Goal: Communication & Community: Answer question/provide support

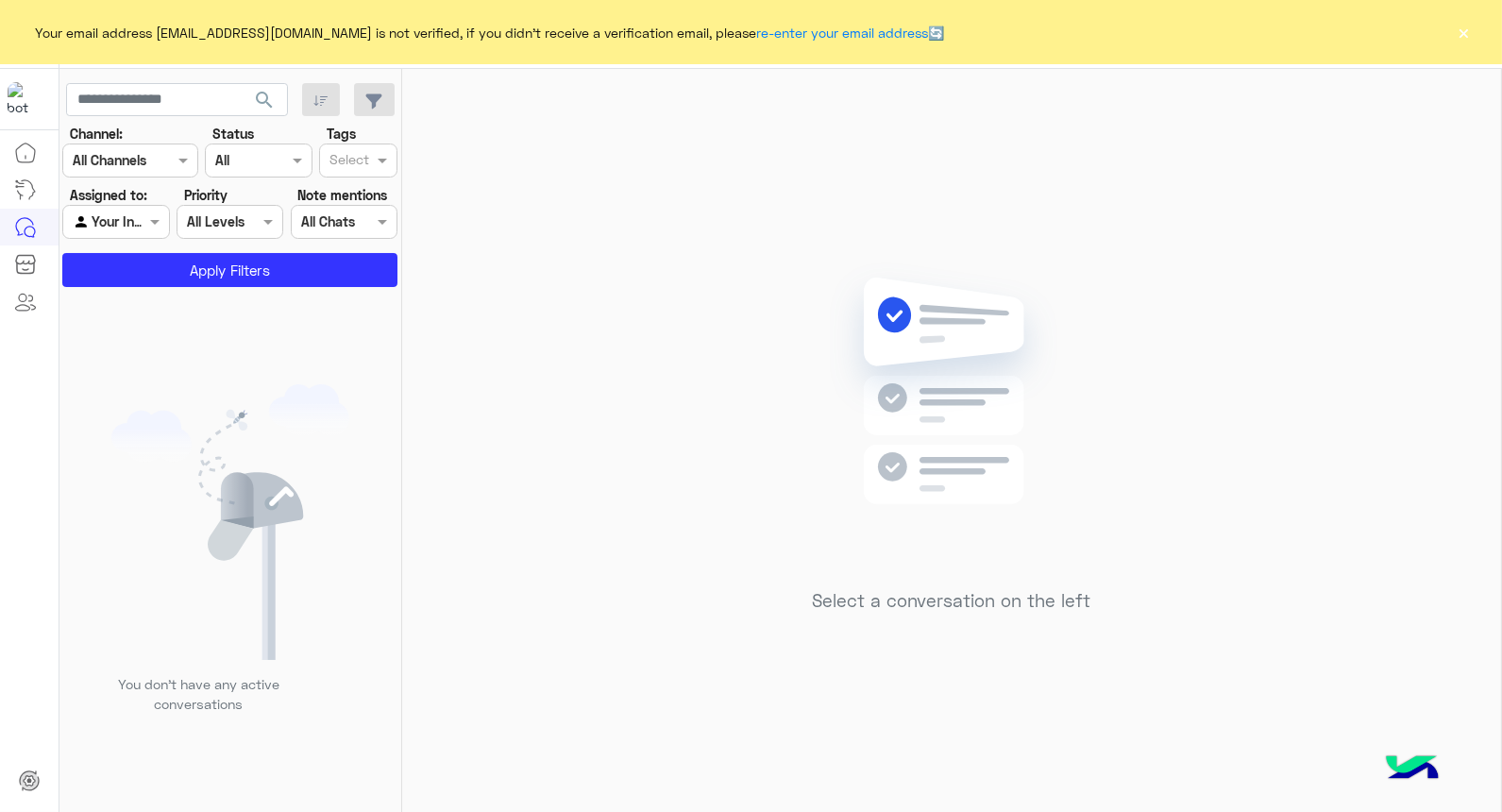
drag, startPoint x: 1469, startPoint y: 12, endPoint x: 1474, endPoint y: 21, distance: 10.3
click at [1470, 12] on div "Your email address [EMAIL_ADDRESS][DOMAIN_NAME] is not verified, if you didn't …" at bounding box center [751, 32] width 1502 height 65
drag, startPoint x: 1474, startPoint y: 21, endPoint x: 1470, endPoint y: 29, distance: 8.9
click at [1474, 22] on div "Your email address [EMAIL_ADDRESS][DOMAIN_NAME] is not verified, if you didn't …" at bounding box center [751, 32] width 1502 height 65
click at [1468, 30] on button "×" at bounding box center [1465, 32] width 19 height 19
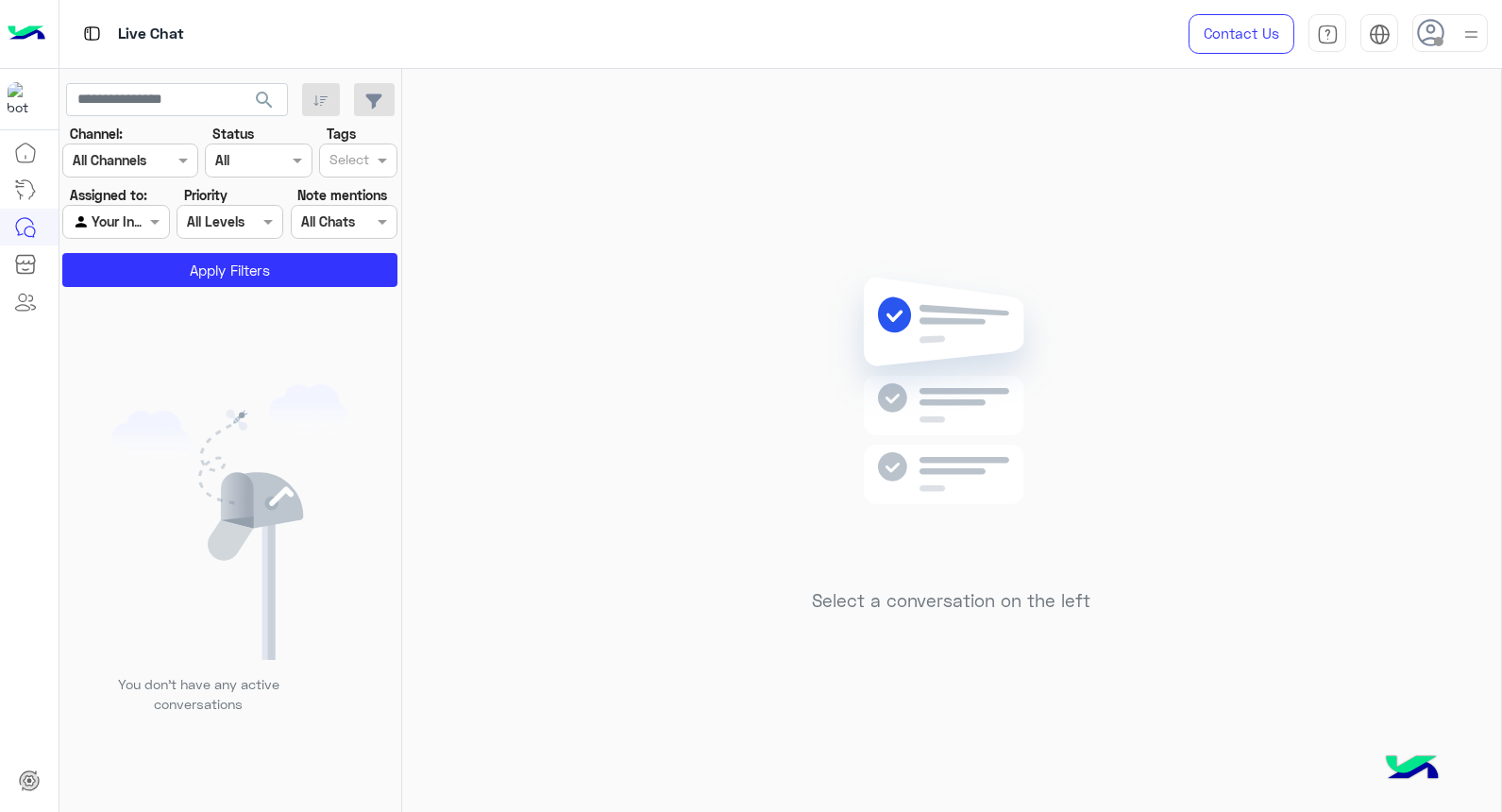
click at [1465, 35] on img at bounding box center [1472, 34] width 24 height 24
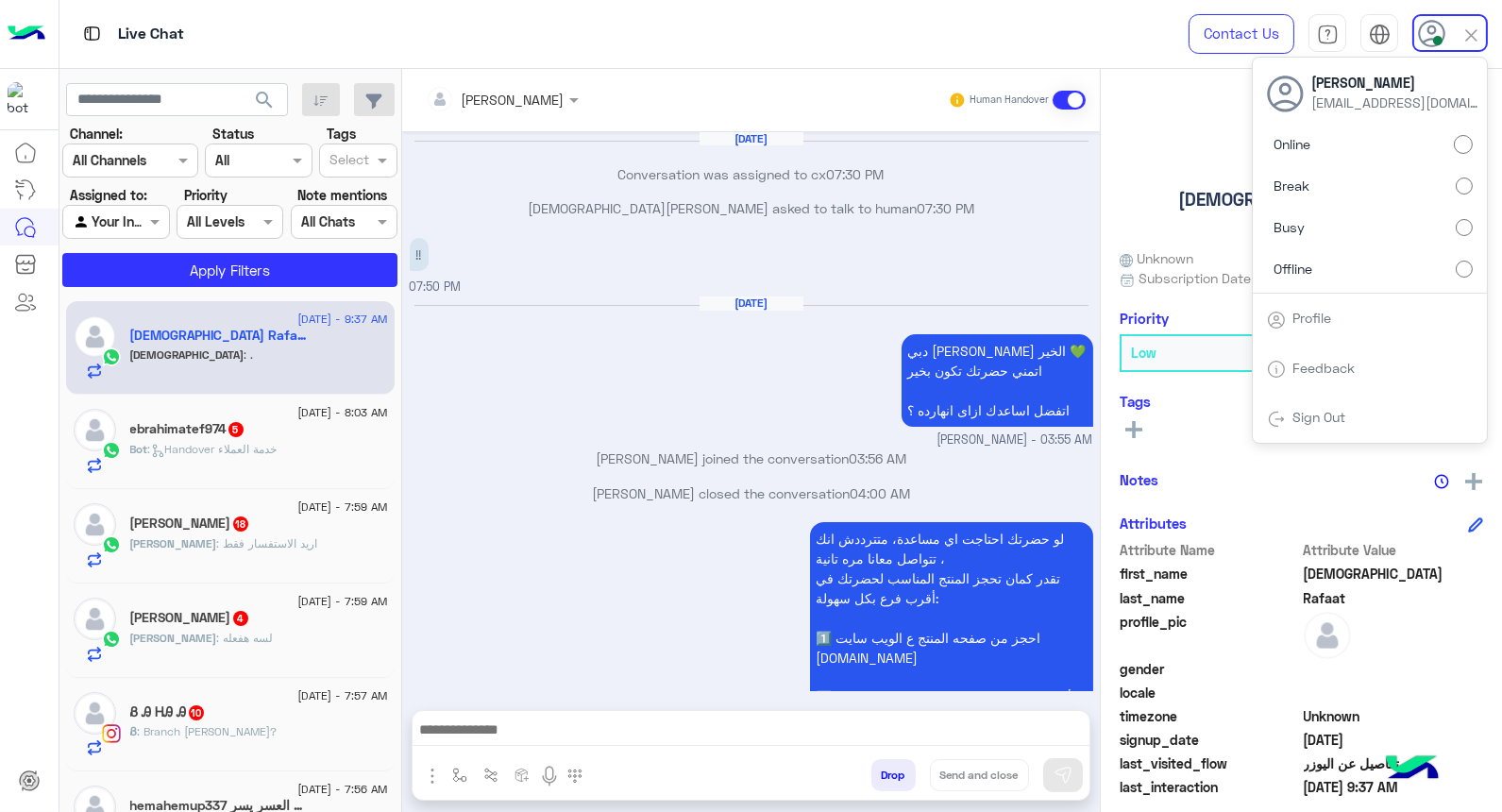
scroll to position [1021, 0]
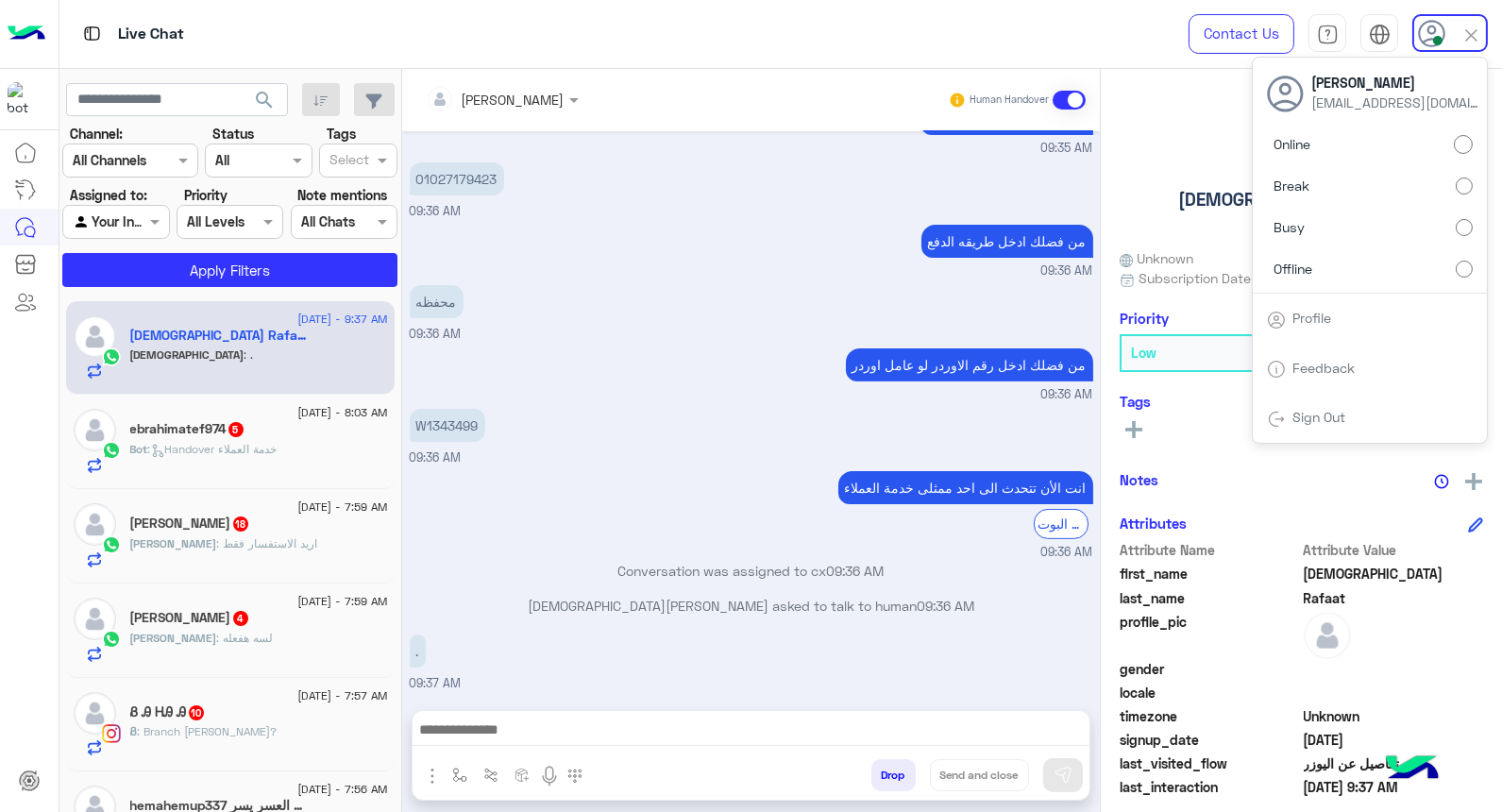
click at [727, 267] on small "09:36 AM" at bounding box center [751, 271] width 684 height 18
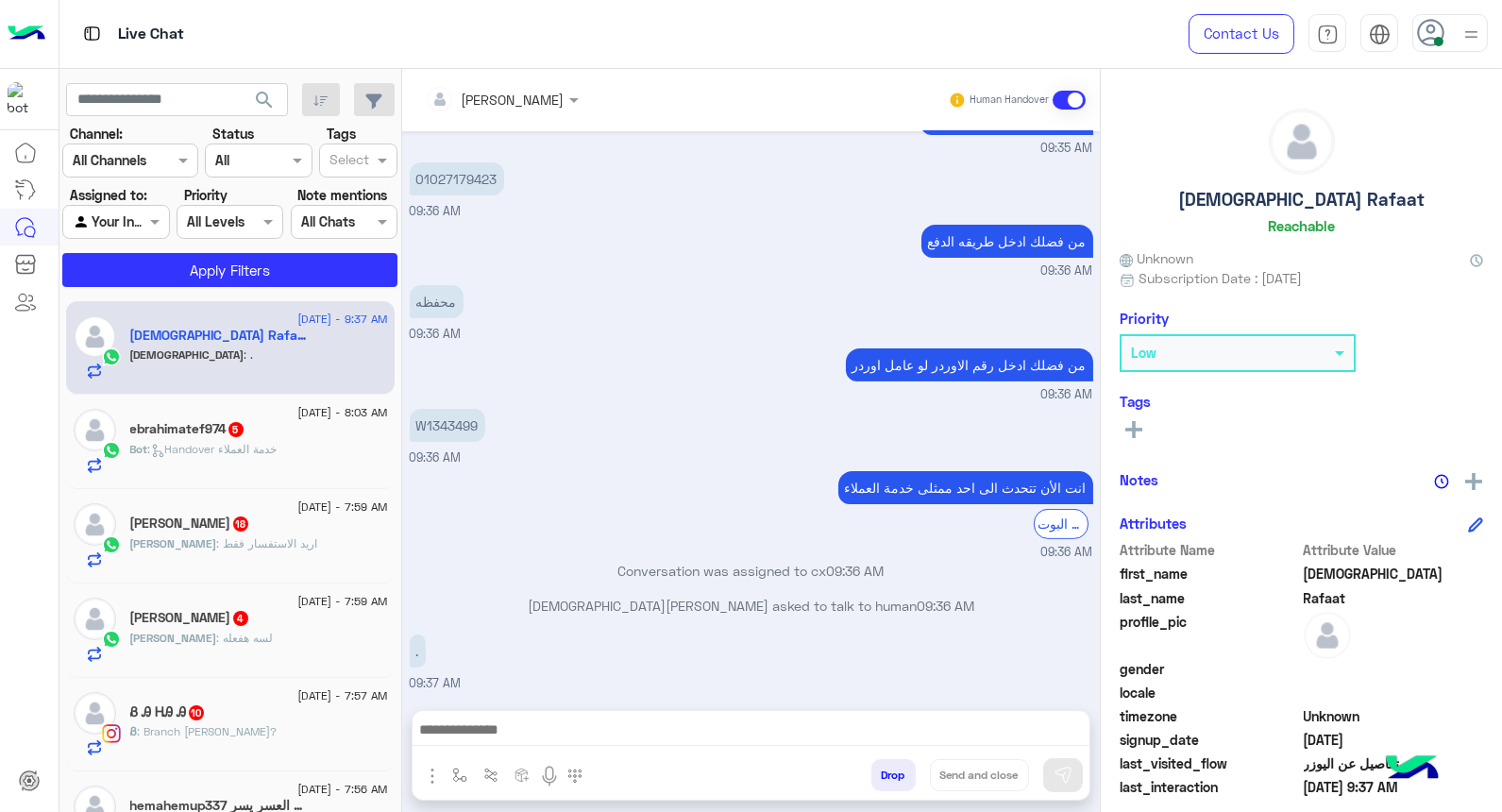
click at [277, 431] on div "ebrahimatef974 5" at bounding box center [258, 430] width 257 height 20
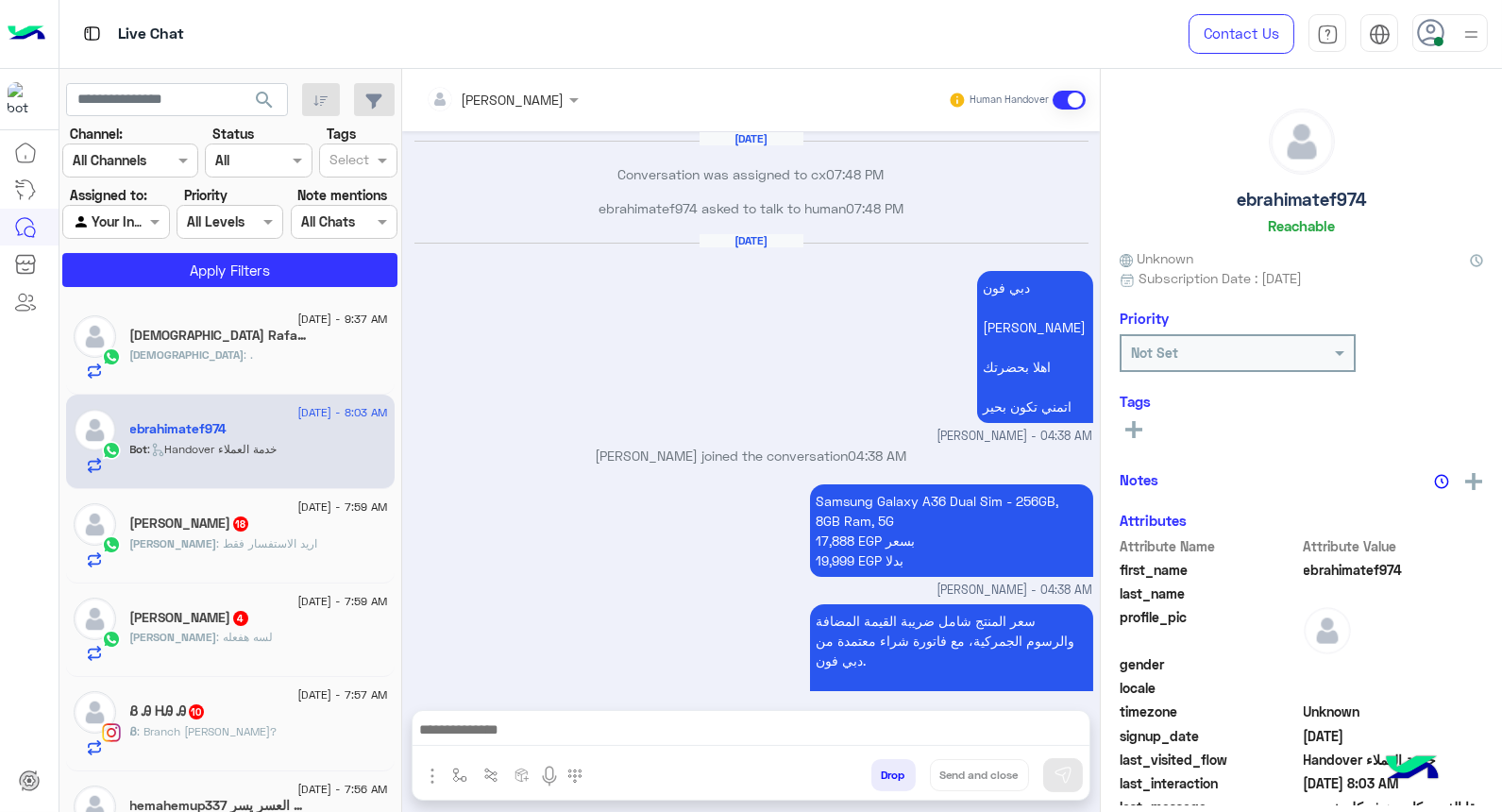
scroll to position [2093, 0]
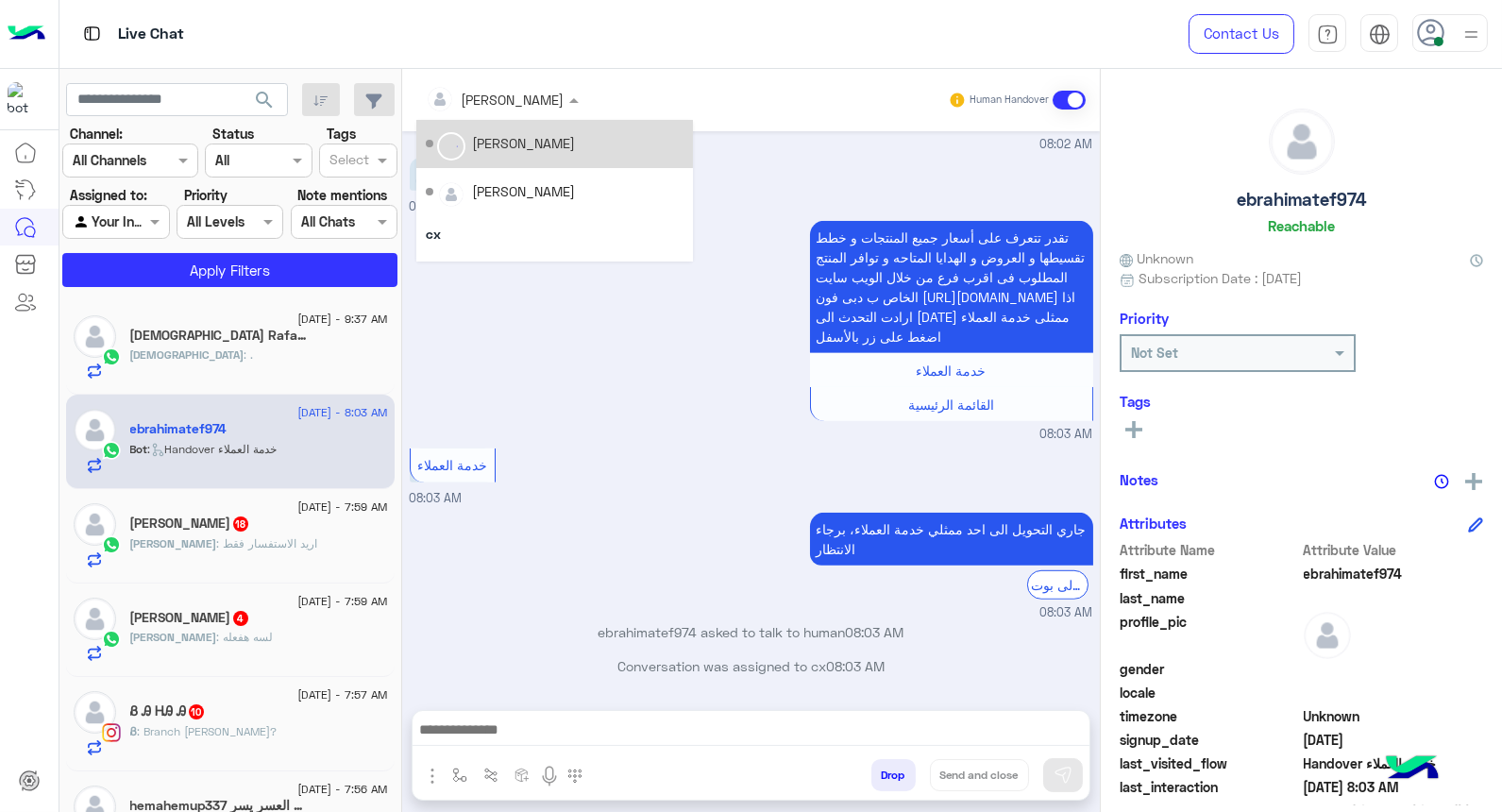
click at [527, 95] on div at bounding box center [502, 98] width 172 height 22
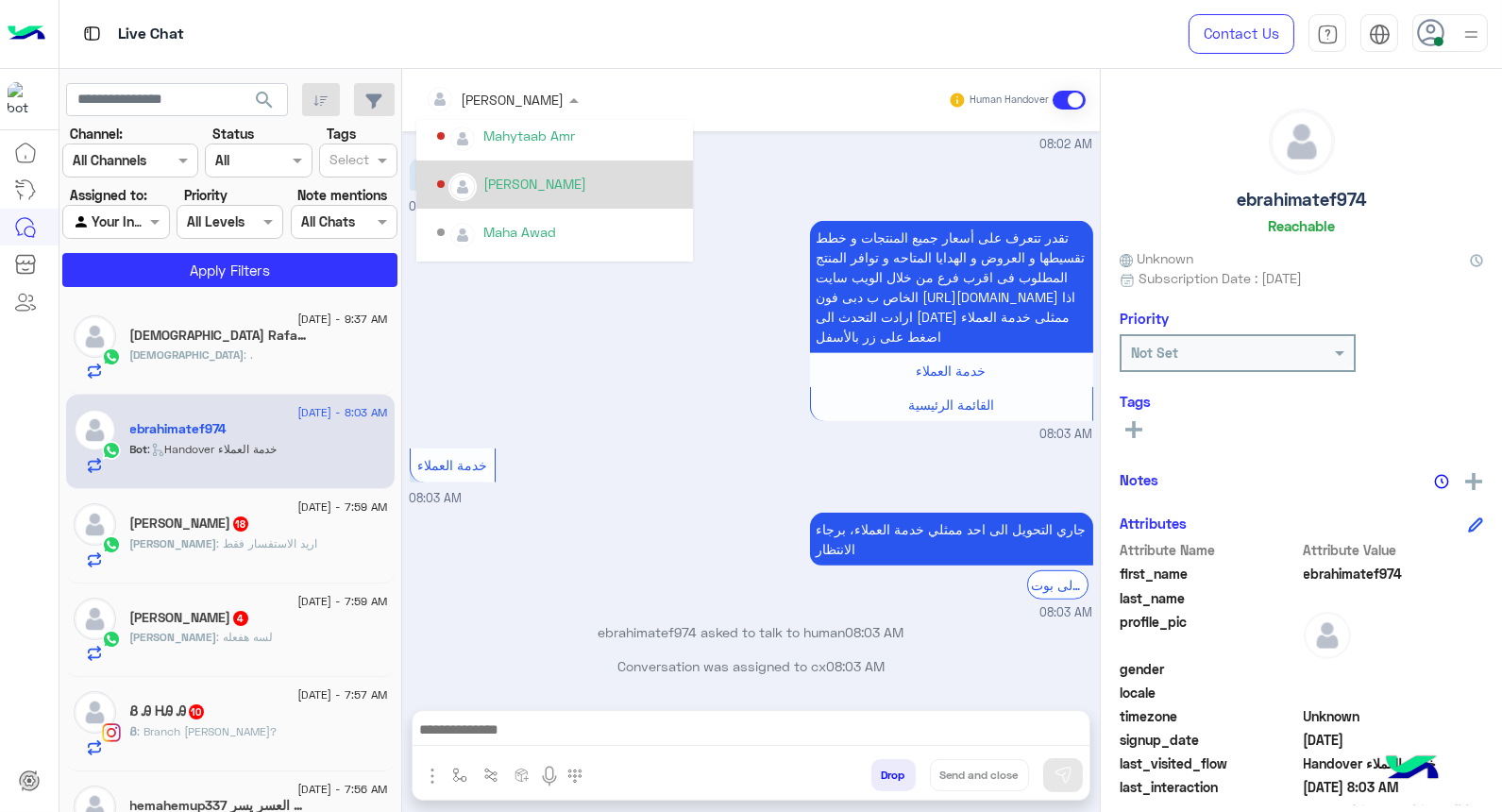
scroll to position [419, 0]
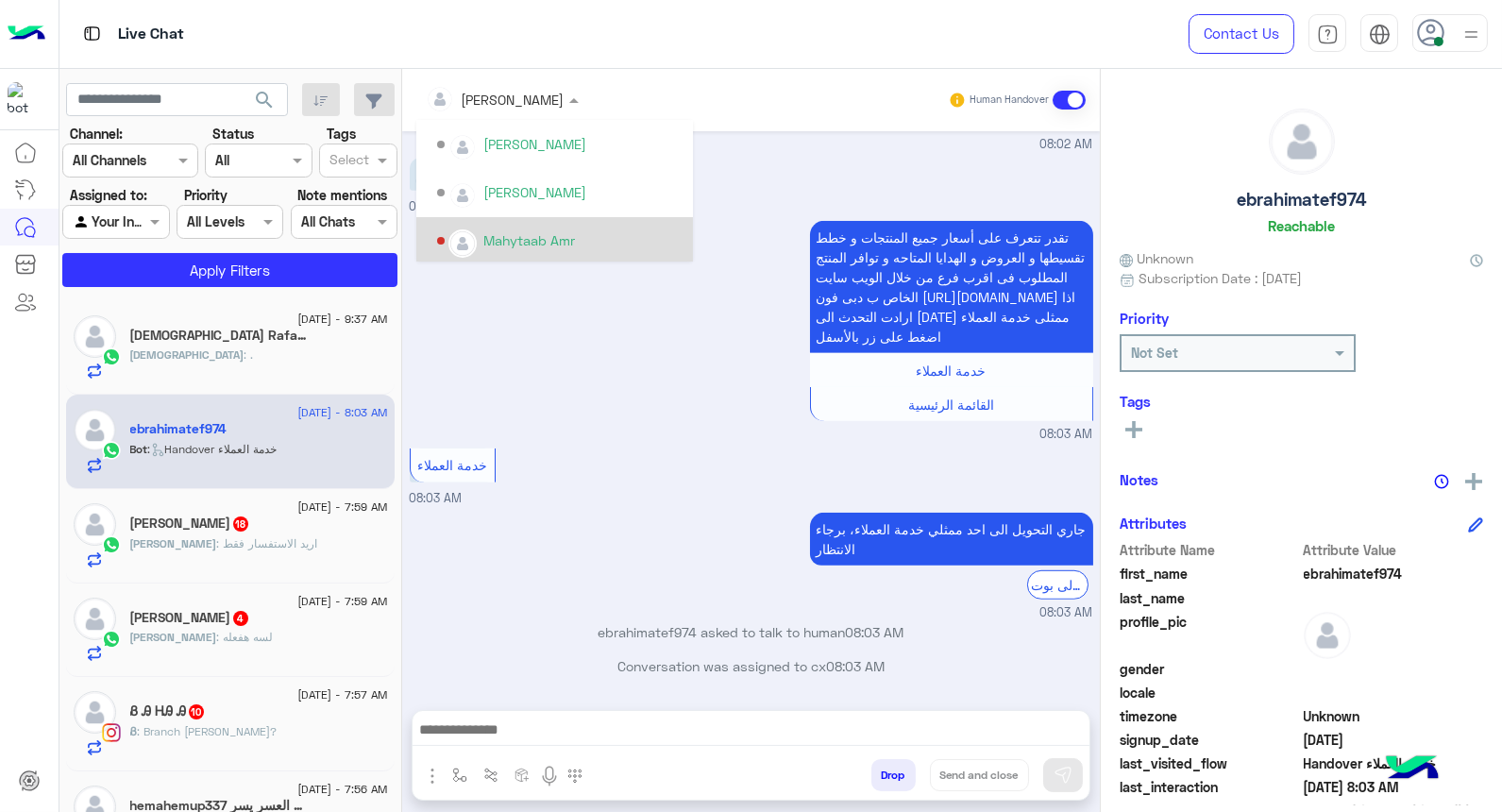
click at [680, 394] on div "تقدر تتعرف على أسعار جميع المنتجات و خطط تقسيطها و العروض و الهدايا المتاحه و ت…" at bounding box center [751, 330] width 684 height 228
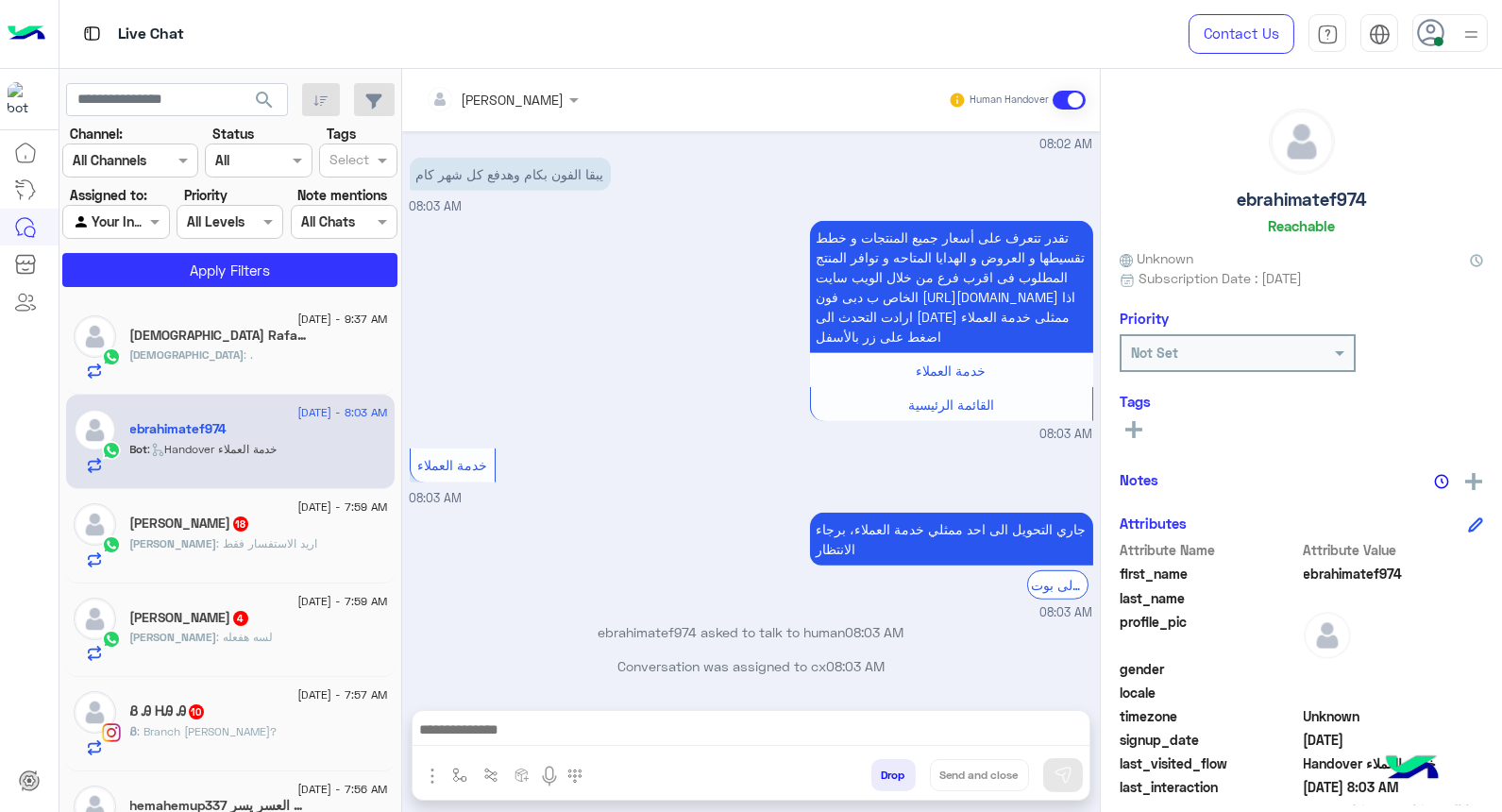
click at [497, 94] on input "text" at bounding box center [477, 99] width 103 height 20
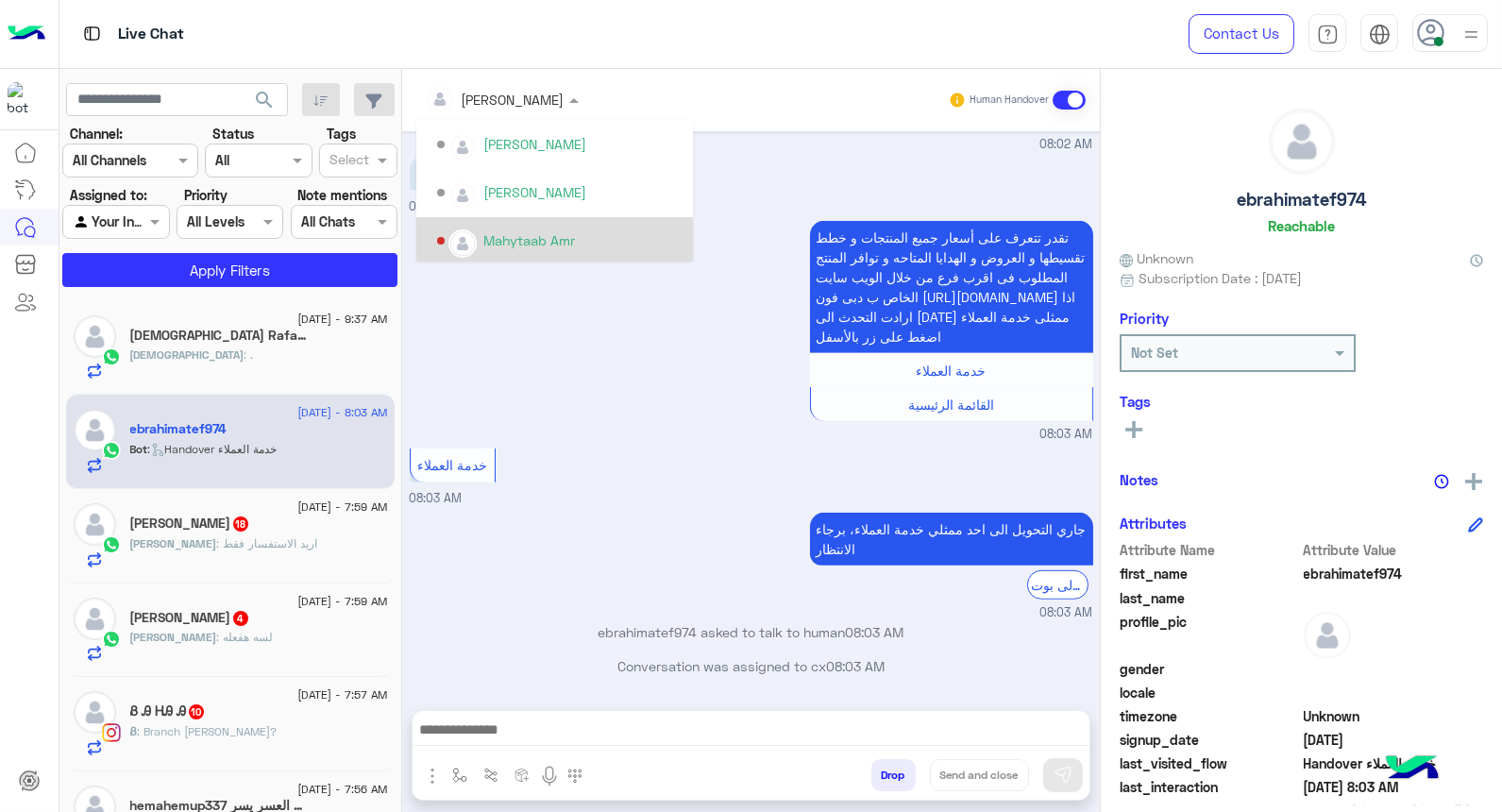
click at [669, 352] on div "تقدر تتعرف على أسعار جميع المنتجات و خطط تقسيطها و العروض و الهدايا المتاحه و ت…" at bounding box center [751, 330] width 684 height 228
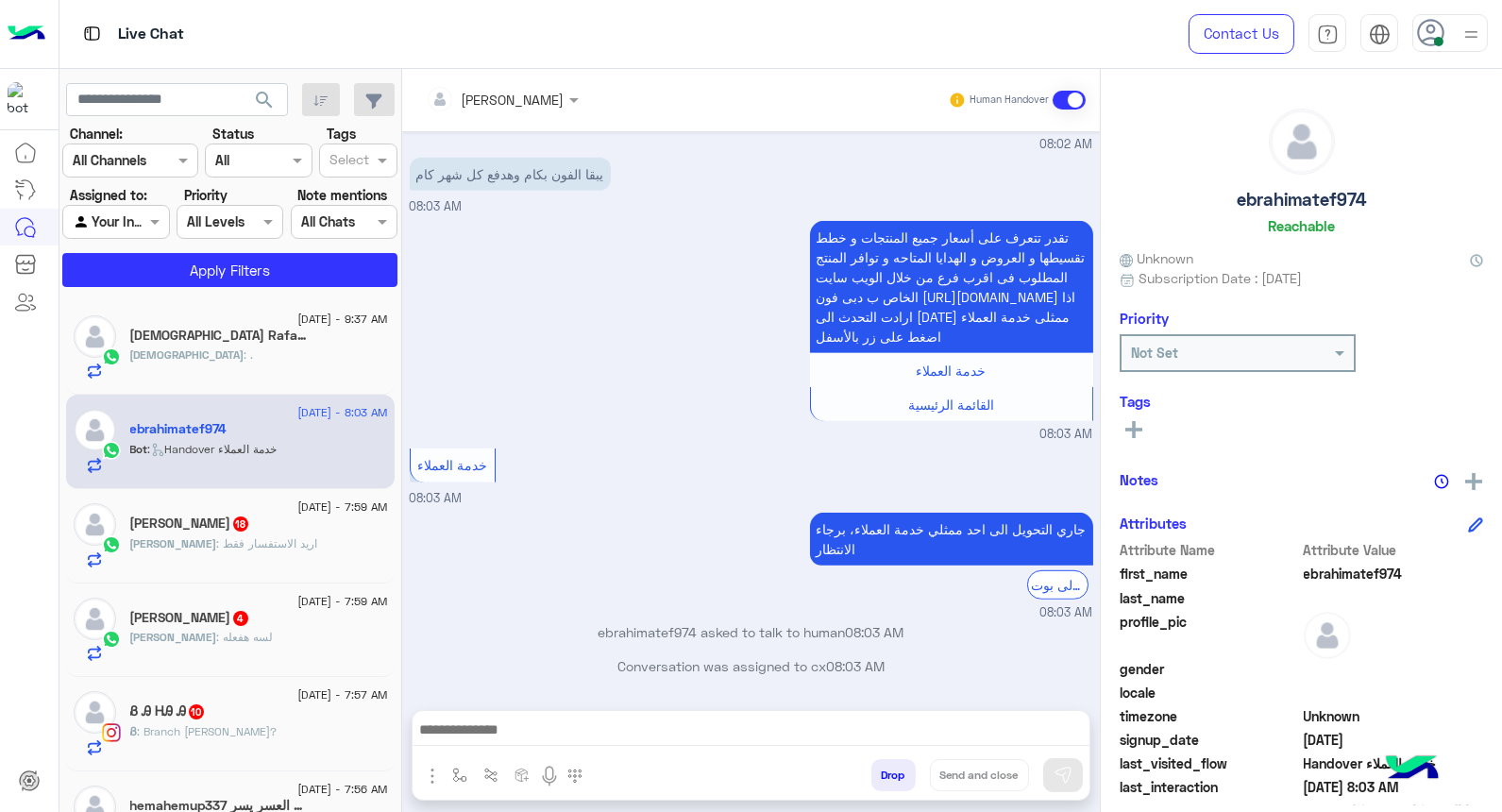
click at [501, 91] on input "text" at bounding box center [477, 99] width 103 height 20
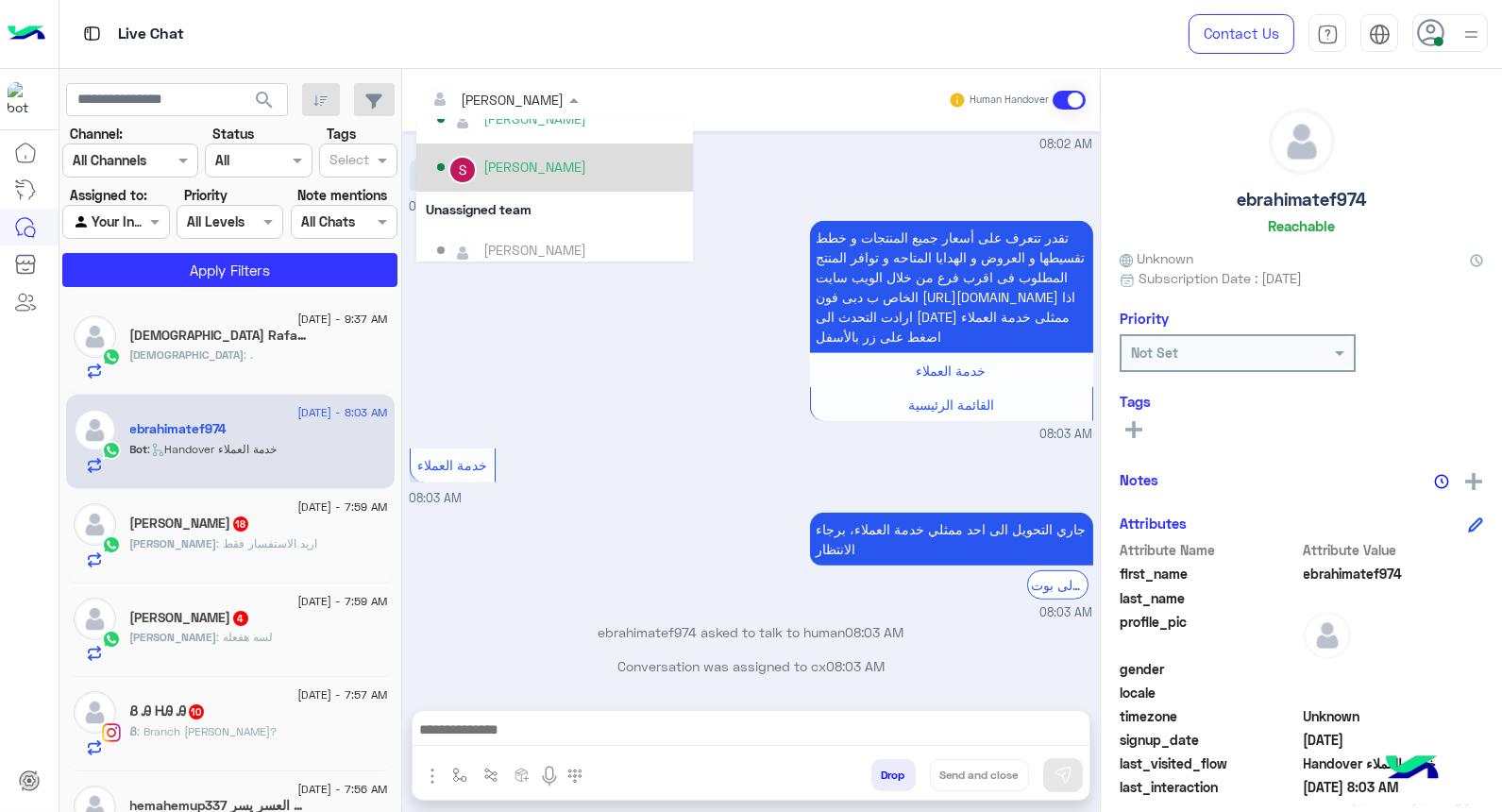
scroll to position [629, 0]
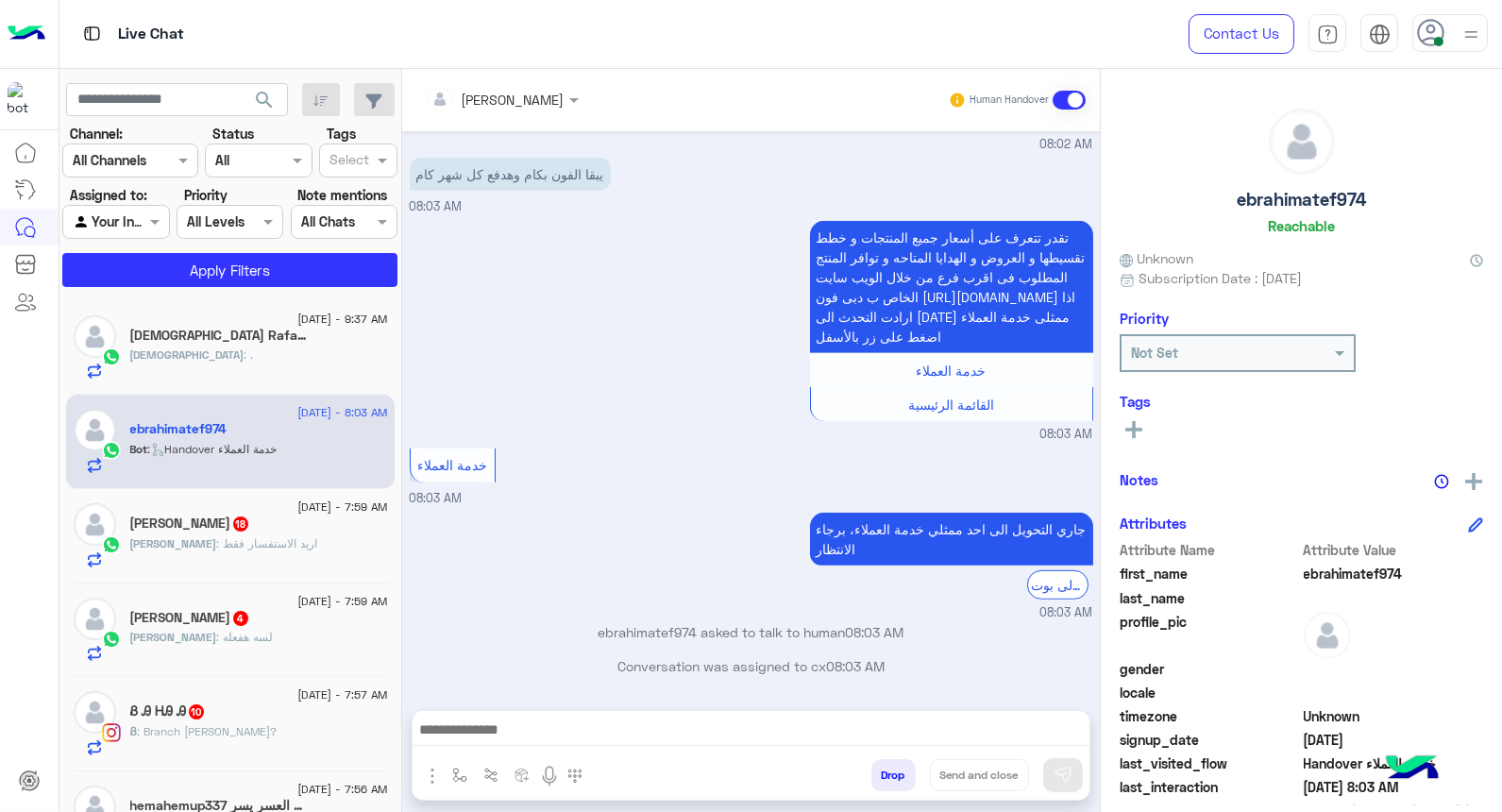
click at [744, 217] on div "تقدر تتعرف على أسعار جميع المنتجات و خطط تقسيطها و العروض و الهدايا المتاحه و ت…" at bounding box center [897, 321] width 390 height 210
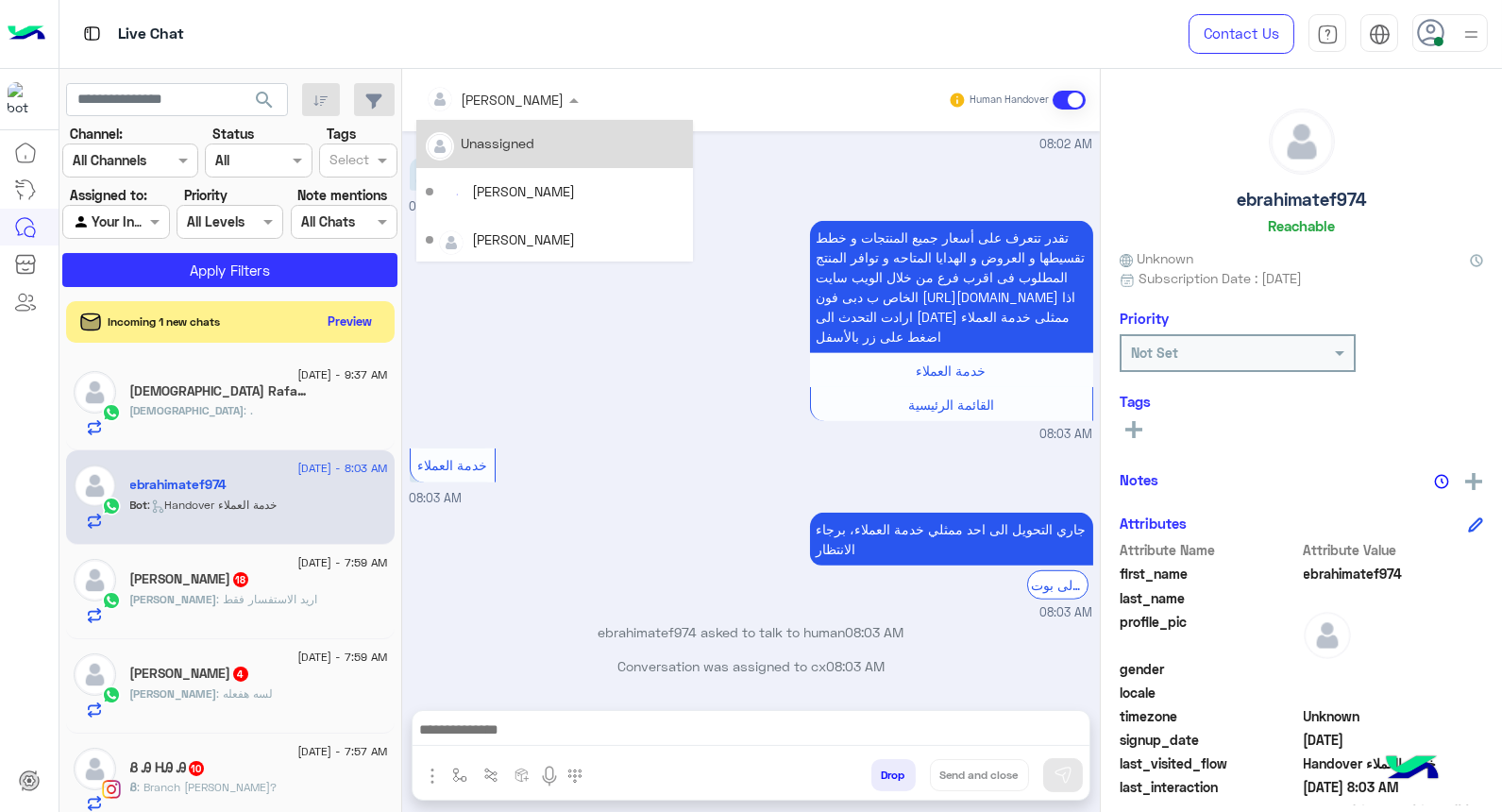
click at [494, 109] on div "[PERSON_NAME]" at bounding box center [495, 99] width 139 height 38
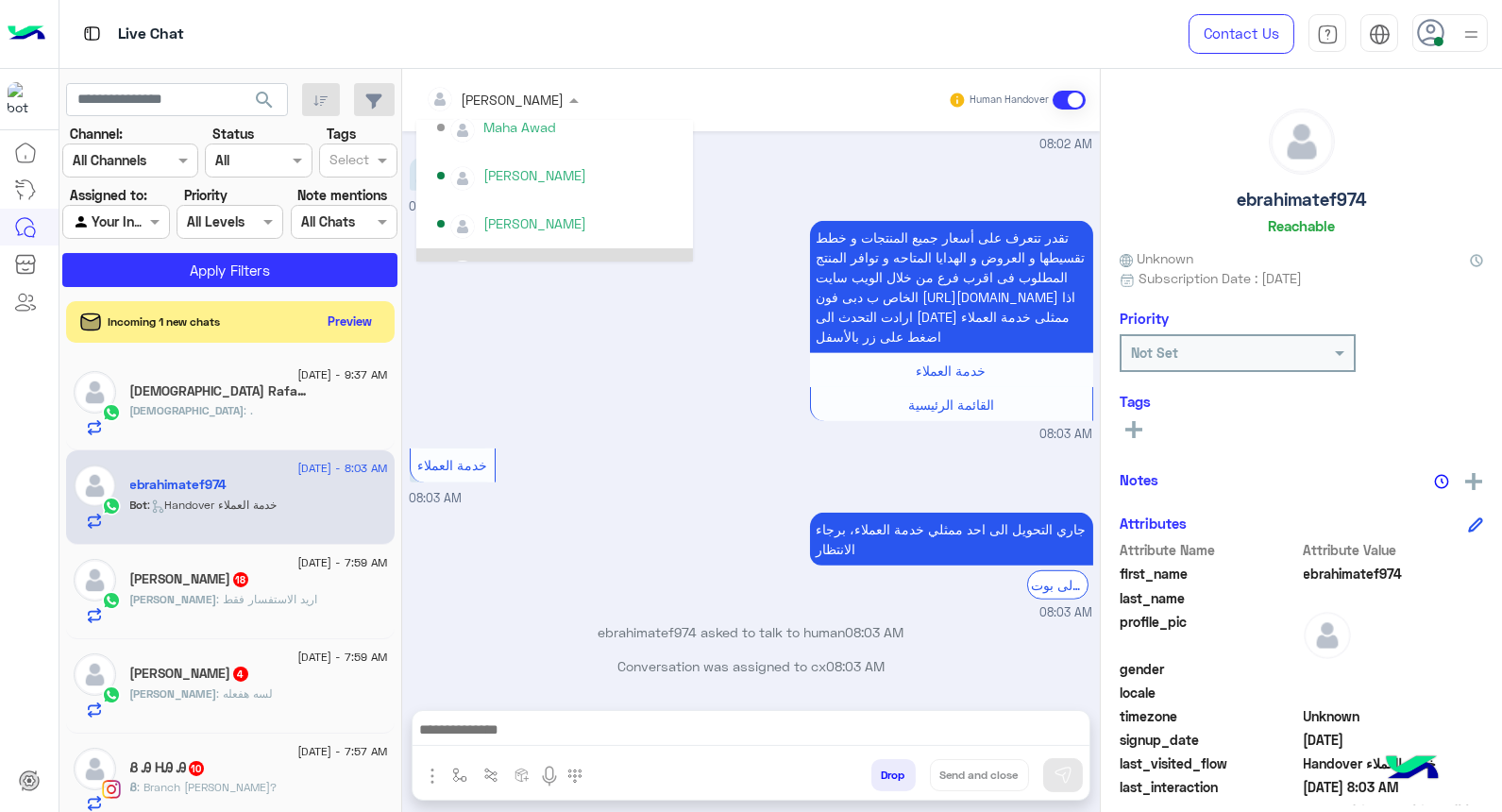
click at [662, 334] on div "تقدر تتعرف على أسعار جميع المنتجات و خطط تقسيطها و العروض و الهدايا المتاحه و ت…" at bounding box center [751, 330] width 684 height 228
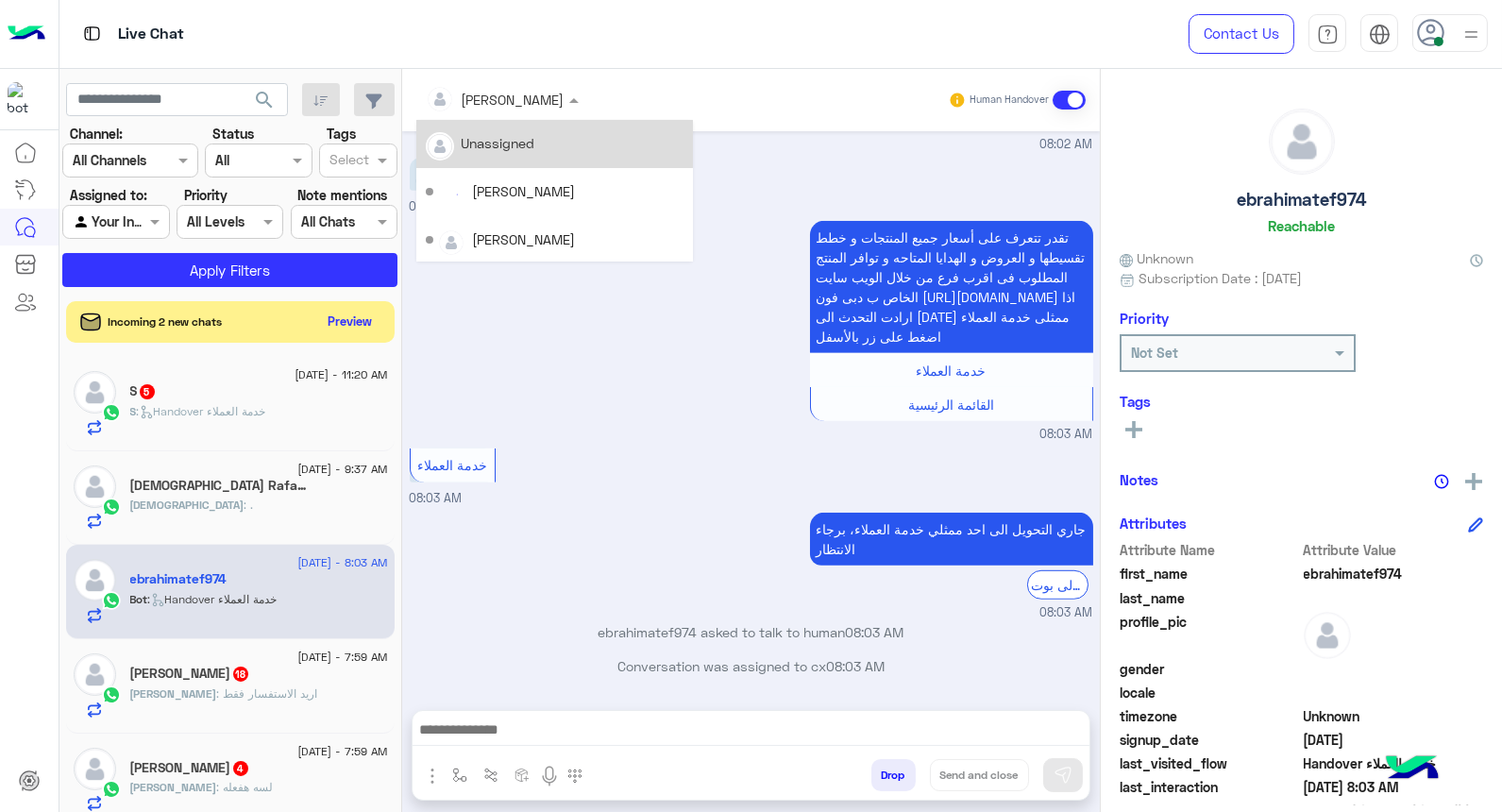
click at [542, 94] on div at bounding box center [502, 98] width 172 height 22
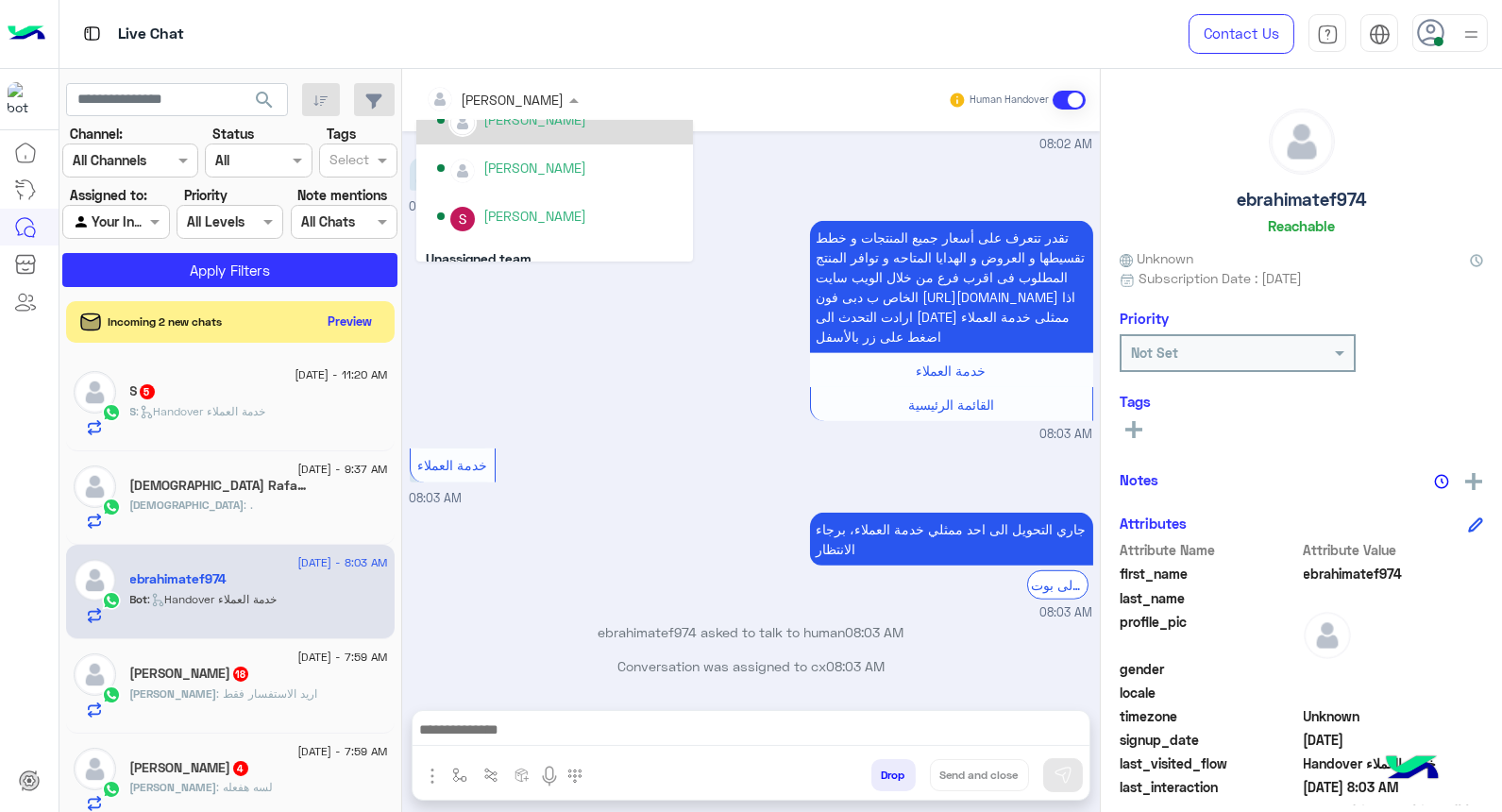
scroll to position [733, 0]
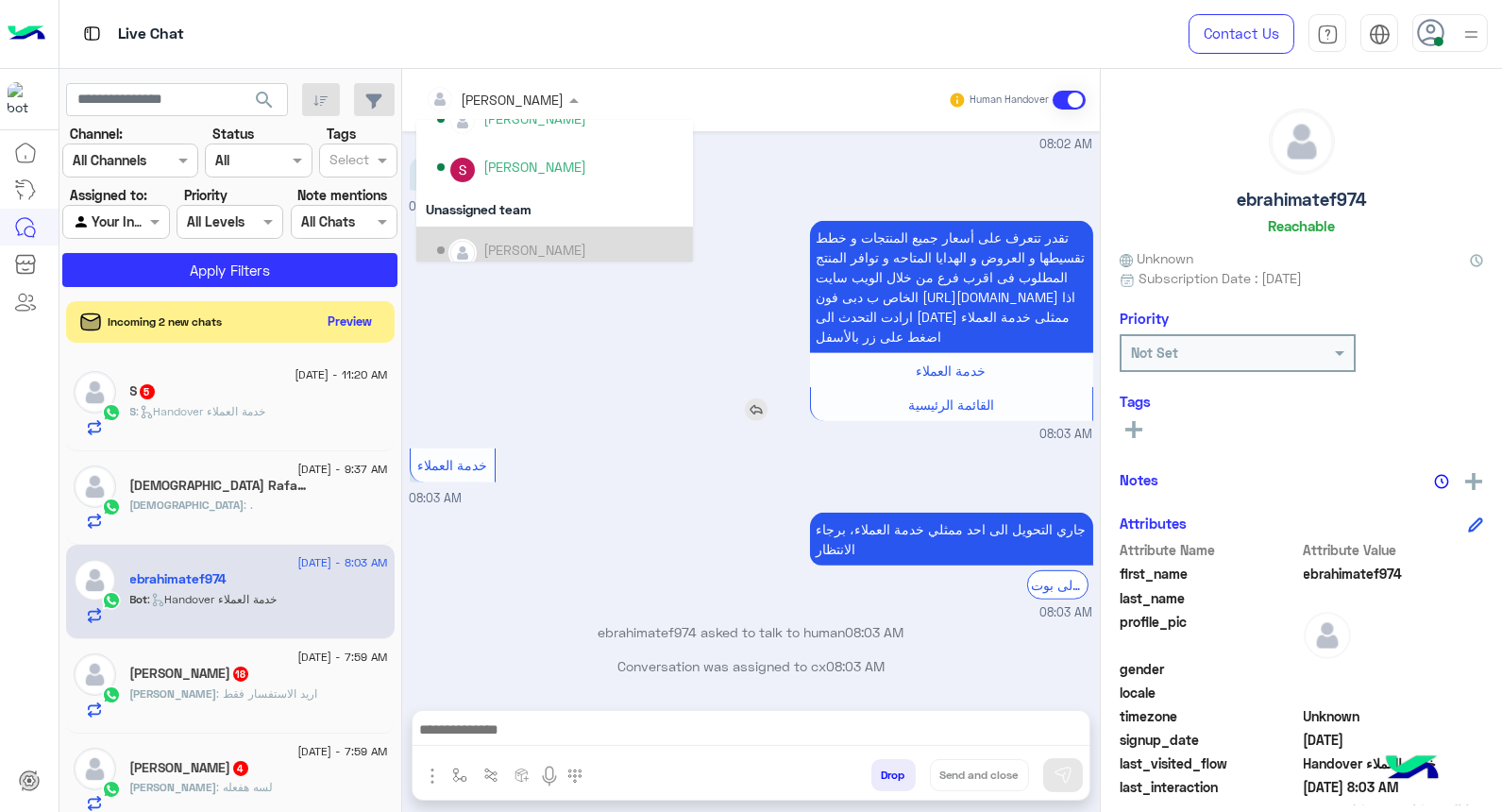
click at [702, 356] on div "تقدر تتعرف على أسعار جميع المنتجات و خطط تقسيطها و العروض و الهدايا المتاحه و ت…" at bounding box center [897, 321] width 390 height 200
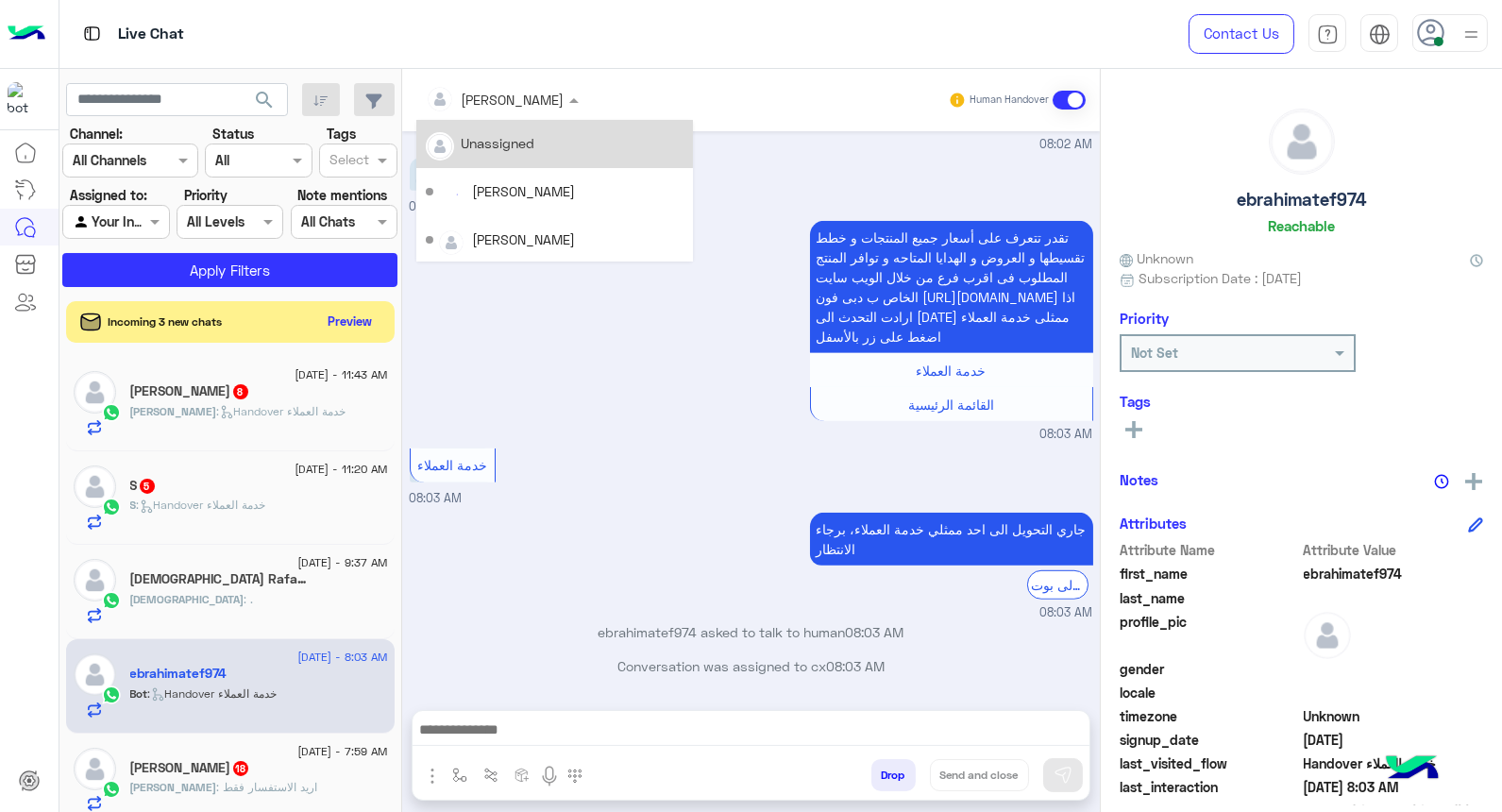
click at [517, 100] on div at bounding box center [502, 98] width 172 height 22
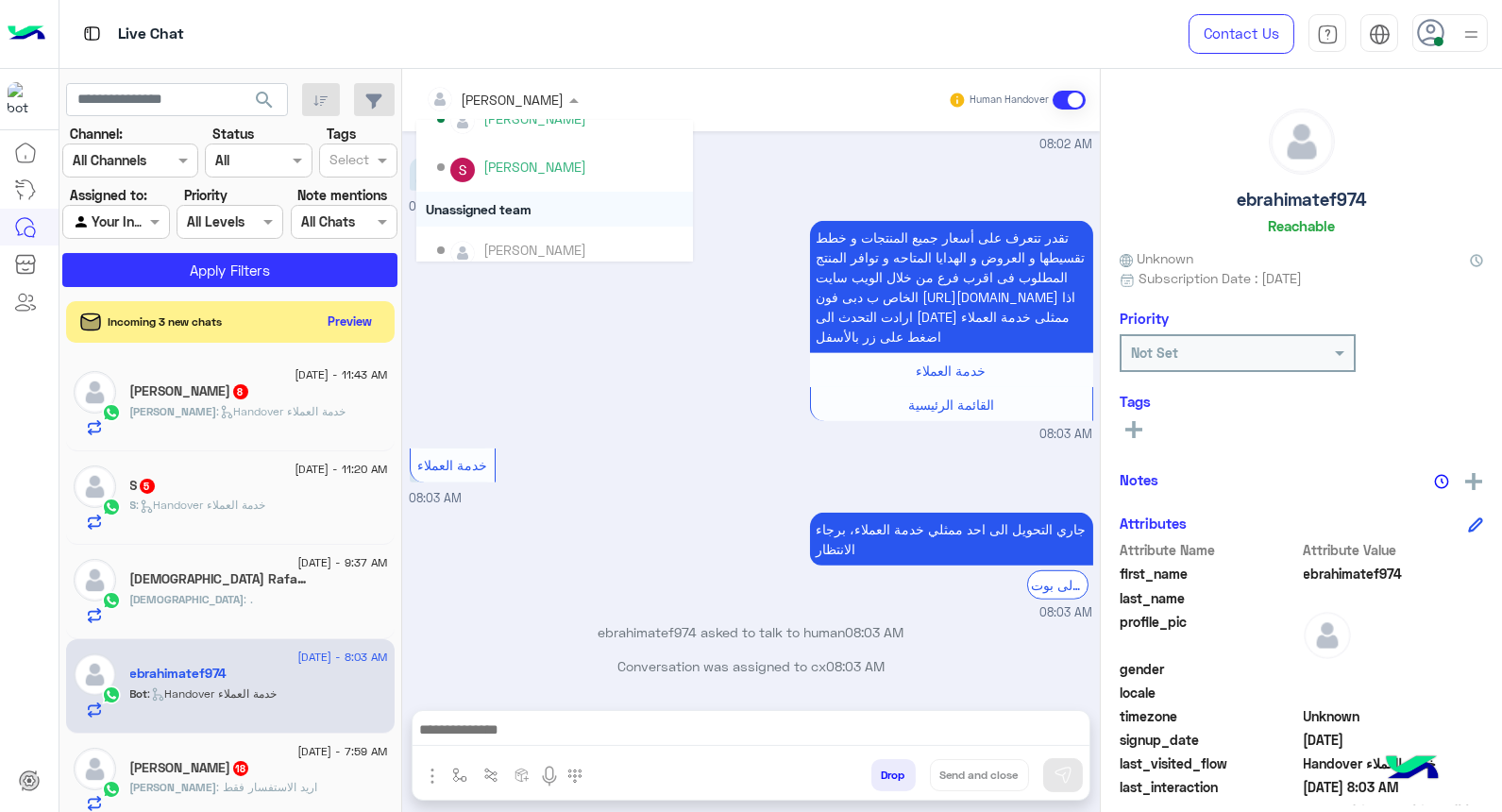
scroll to position [746, 0]
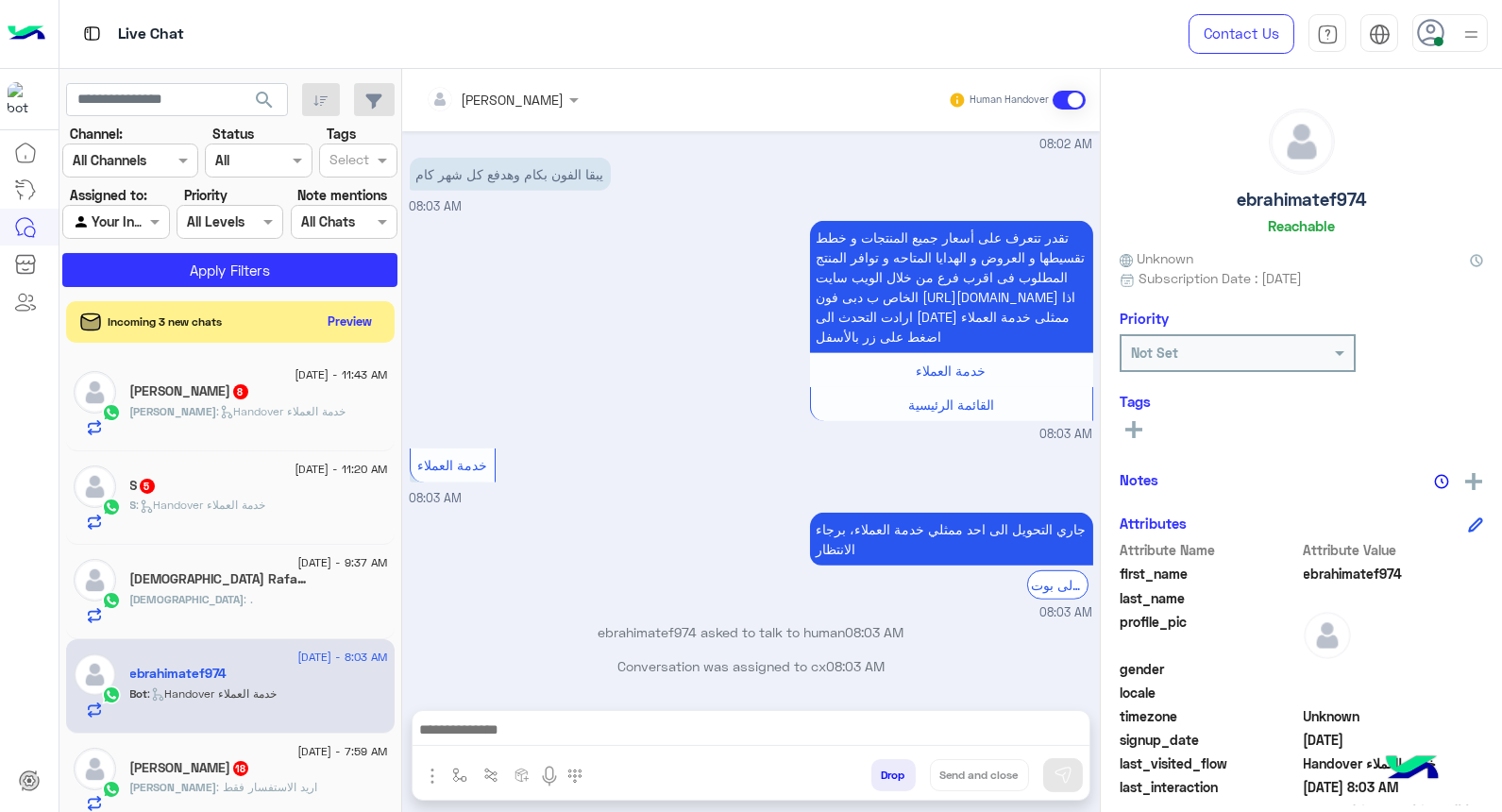
click at [611, 394] on div "تقدر تتعرف على أسعار جميع المنتجات و خطط تقسيطها و العروض و الهدايا المتاحه و ت…" at bounding box center [751, 330] width 684 height 228
click at [537, 92] on div at bounding box center [502, 98] width 172 height 22
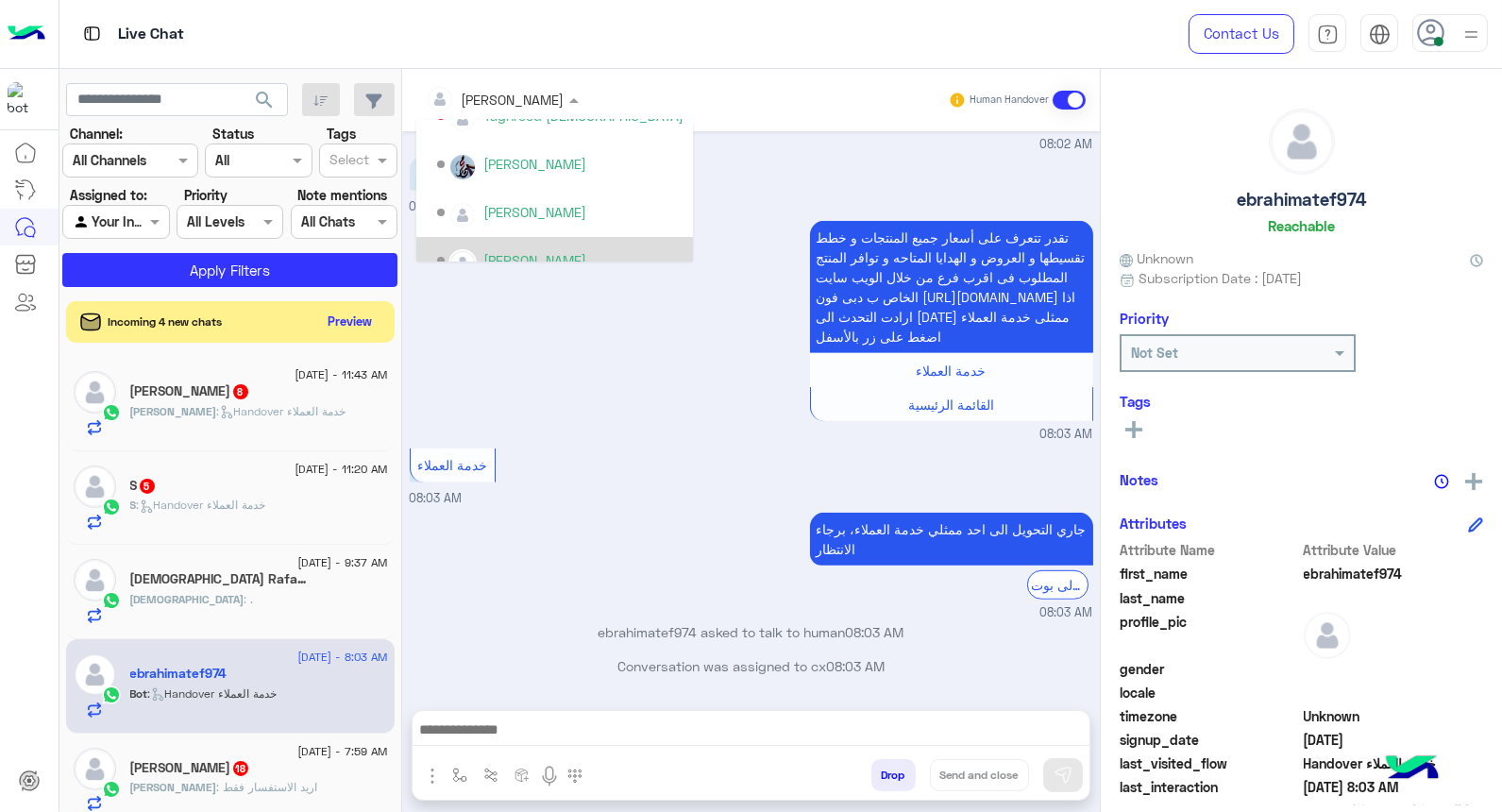
scroll to position [314, 0]
